Goal: Navigation & Orientation: Find specific page/section

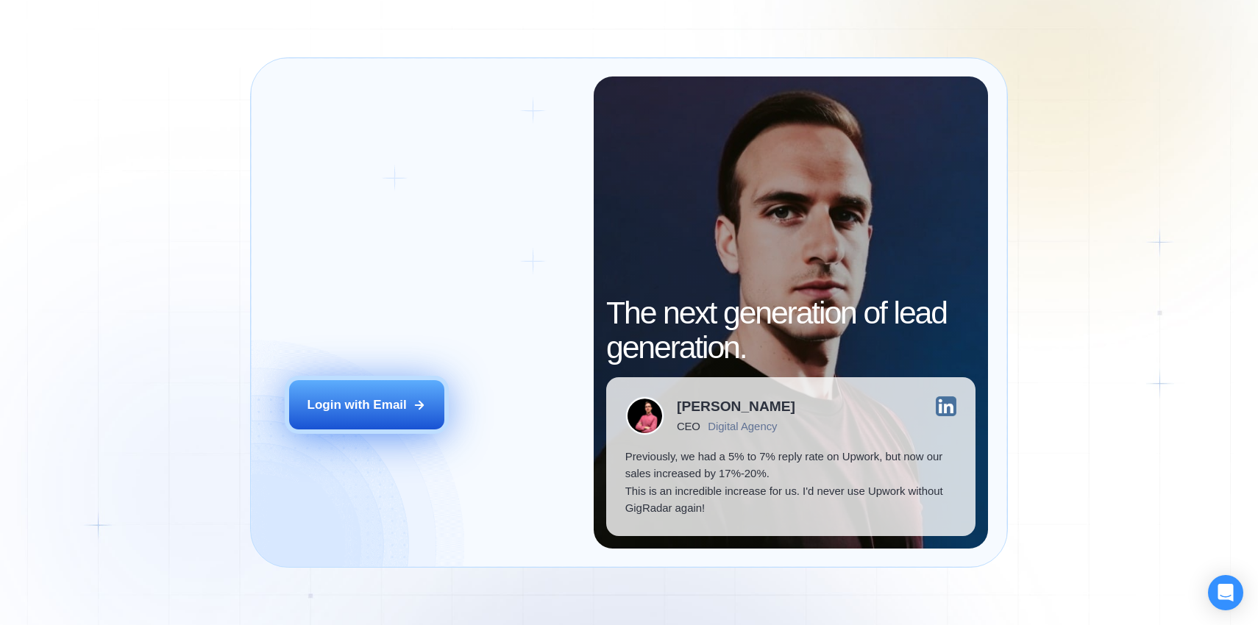
click at [395, 410] on div "Login with Email" at bounding box center [356, 405] width 99 height 18
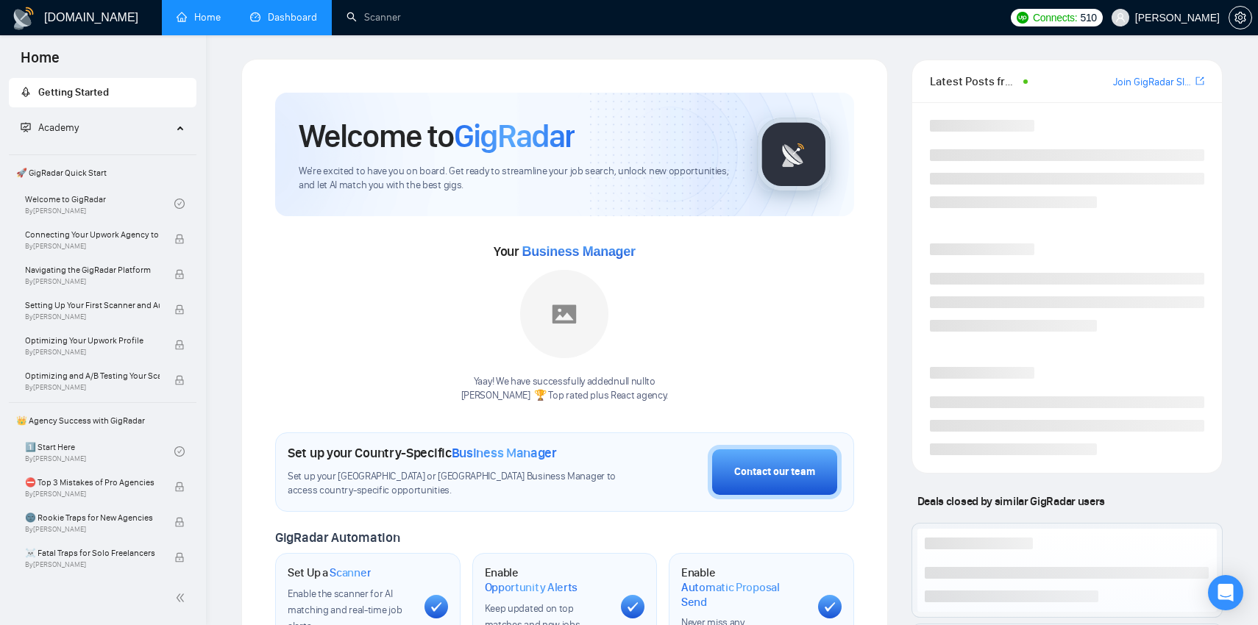
click at [304, 15] on link "Dashboard" at bounding box center [283, 17] width 67 height 13
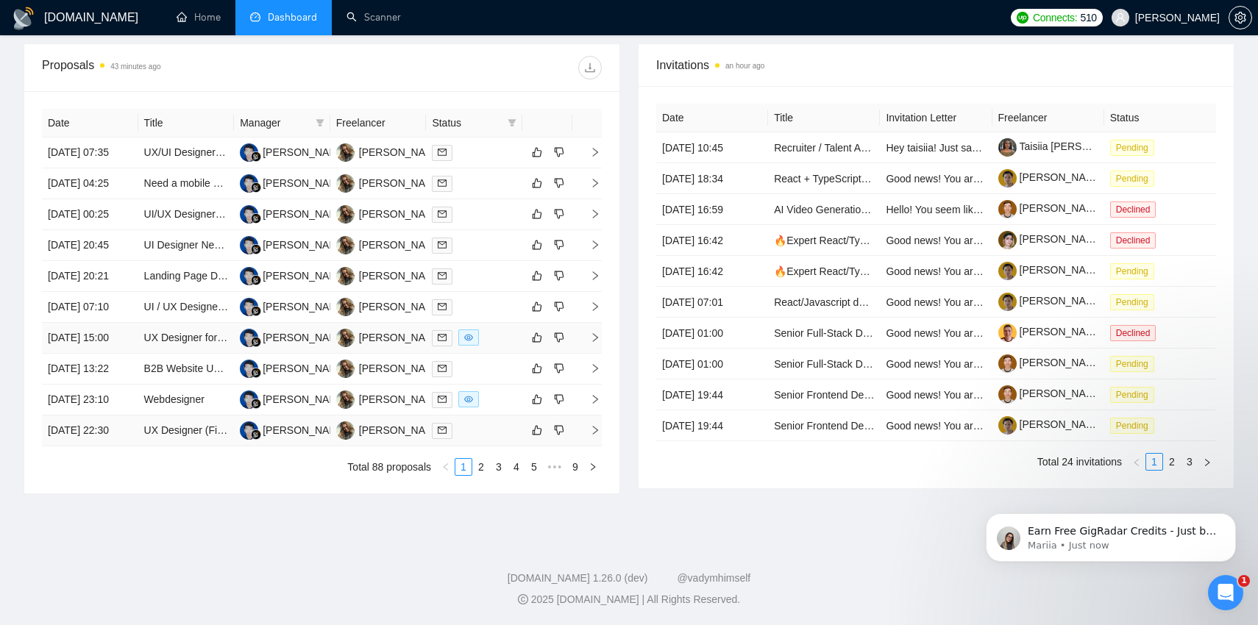
scroll to position [611, 0]
click at [485, 475] on link "2" at bounding box center [481, 467] width 16 height 16
click at [503, 475] on link "3" at bounding box center [499, 467] width 16 height 16
click at [511, 475] on link "4" at bounding box center [516, 467] width 16 height 16
click at [538, 475] on link "6" at bounding box center [534, 467] width 16 height 16
